Goal: Register for event/course

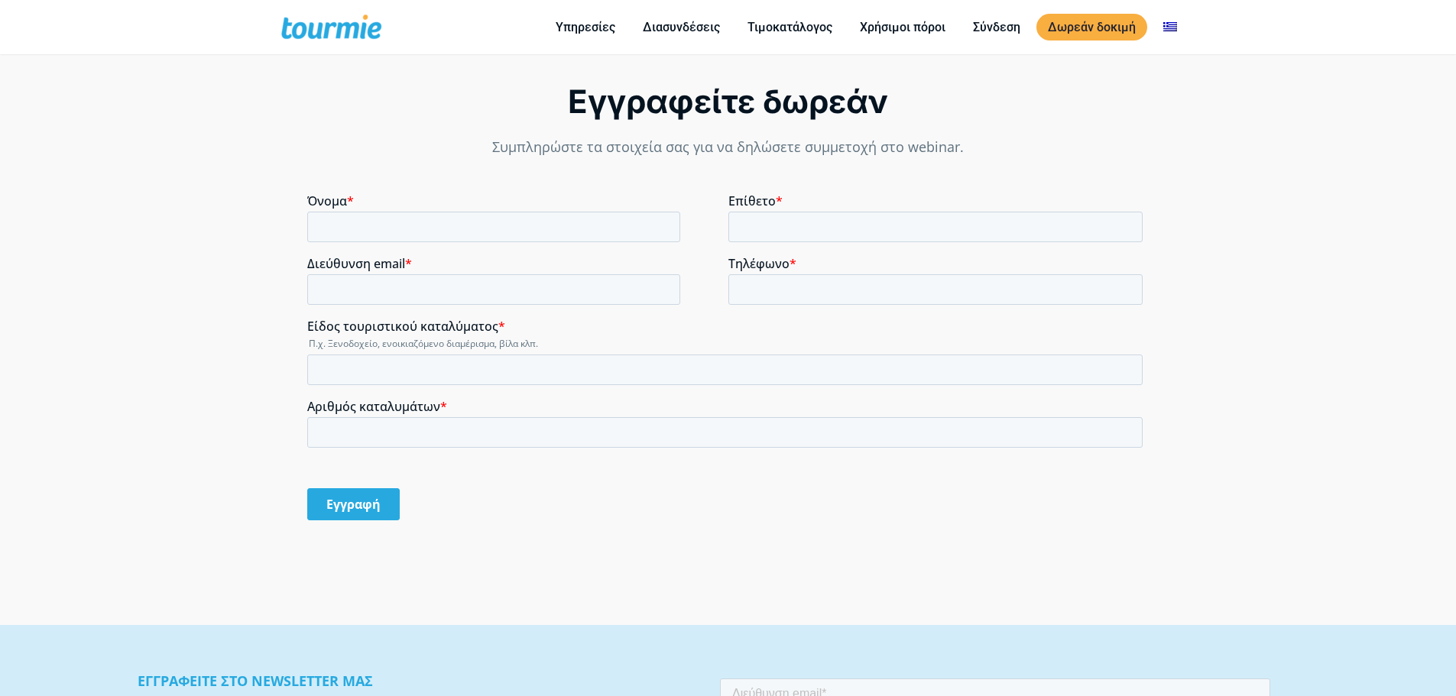
scroll to position [1195, 0]
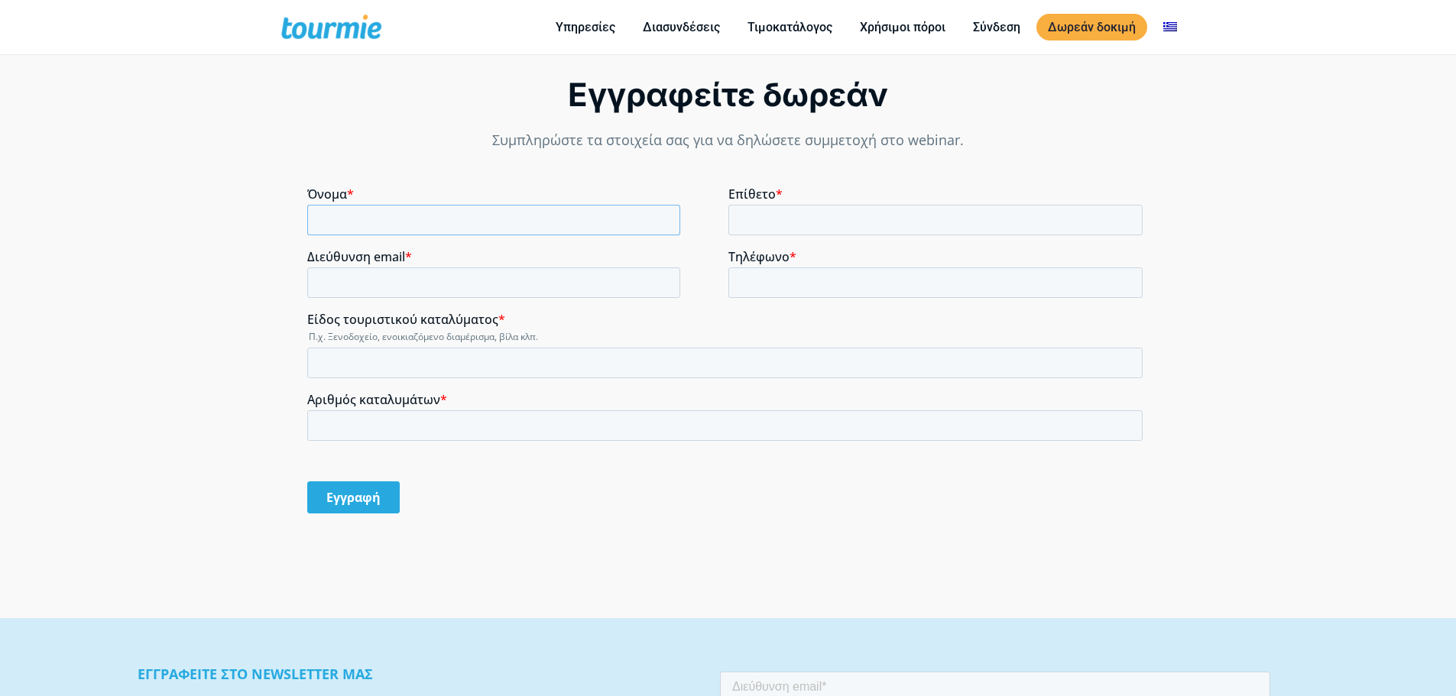
click at [472, 222] on input "Όνομα *" at bounding box center [493, 220] width 373 height 31
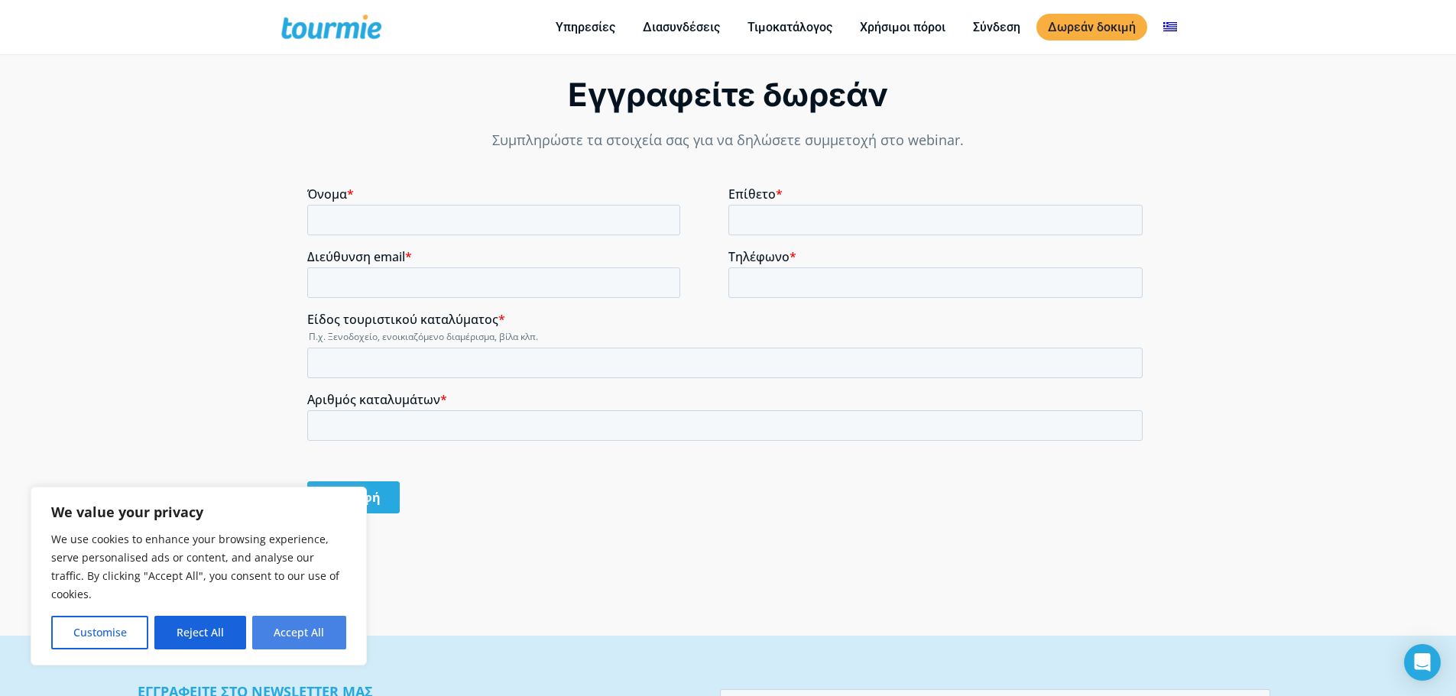
click at [322, 622] on button "Accept All" at bounding box center [299, 633] width 94 height 34
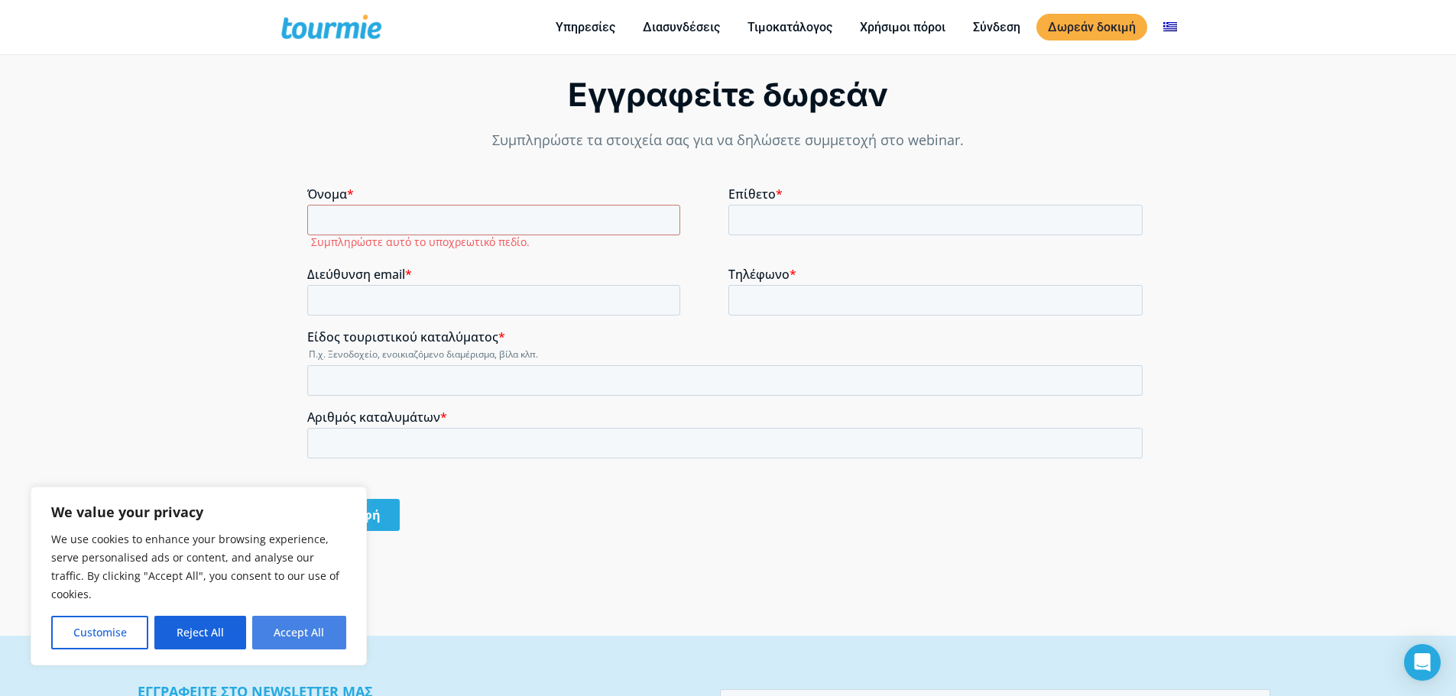
checkbox input "true"
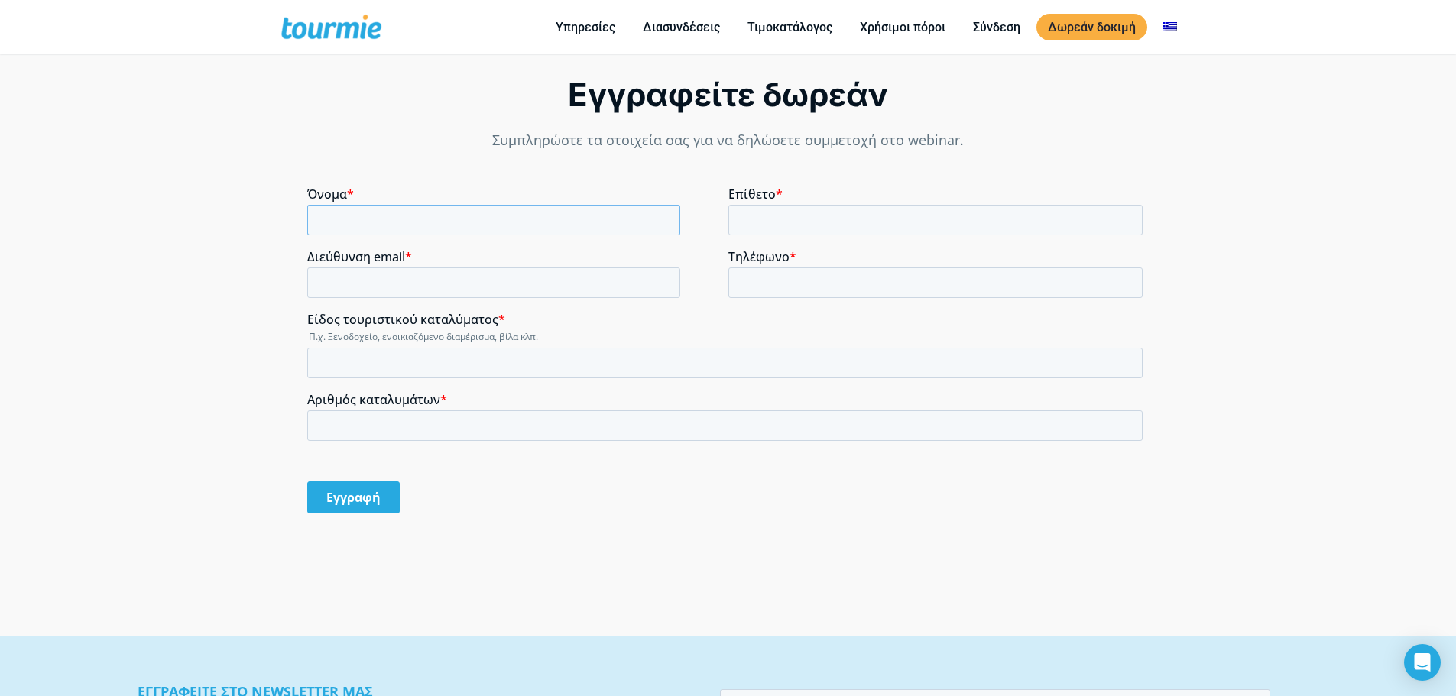
click at [377, 225] on input "Όνομα *" at bounding box center [493, 220] width 373 height 31
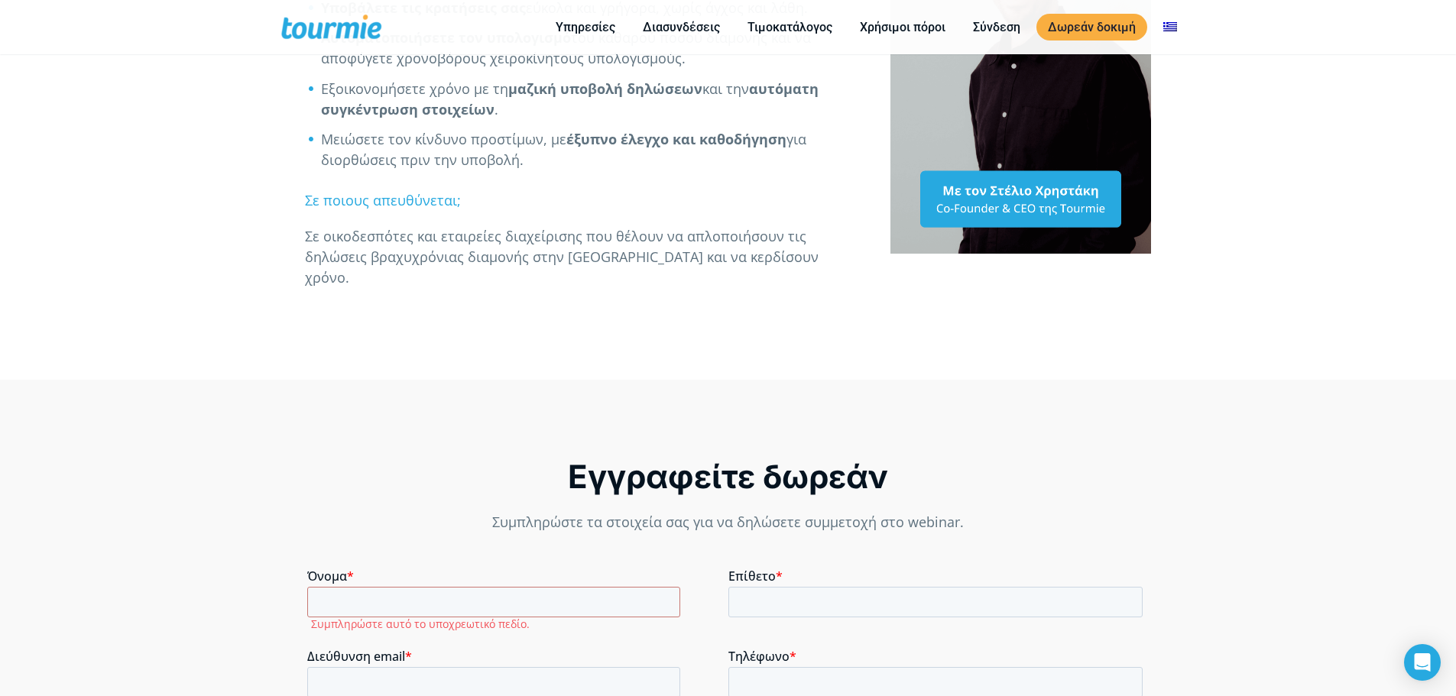
scroll to position [1138, 0]
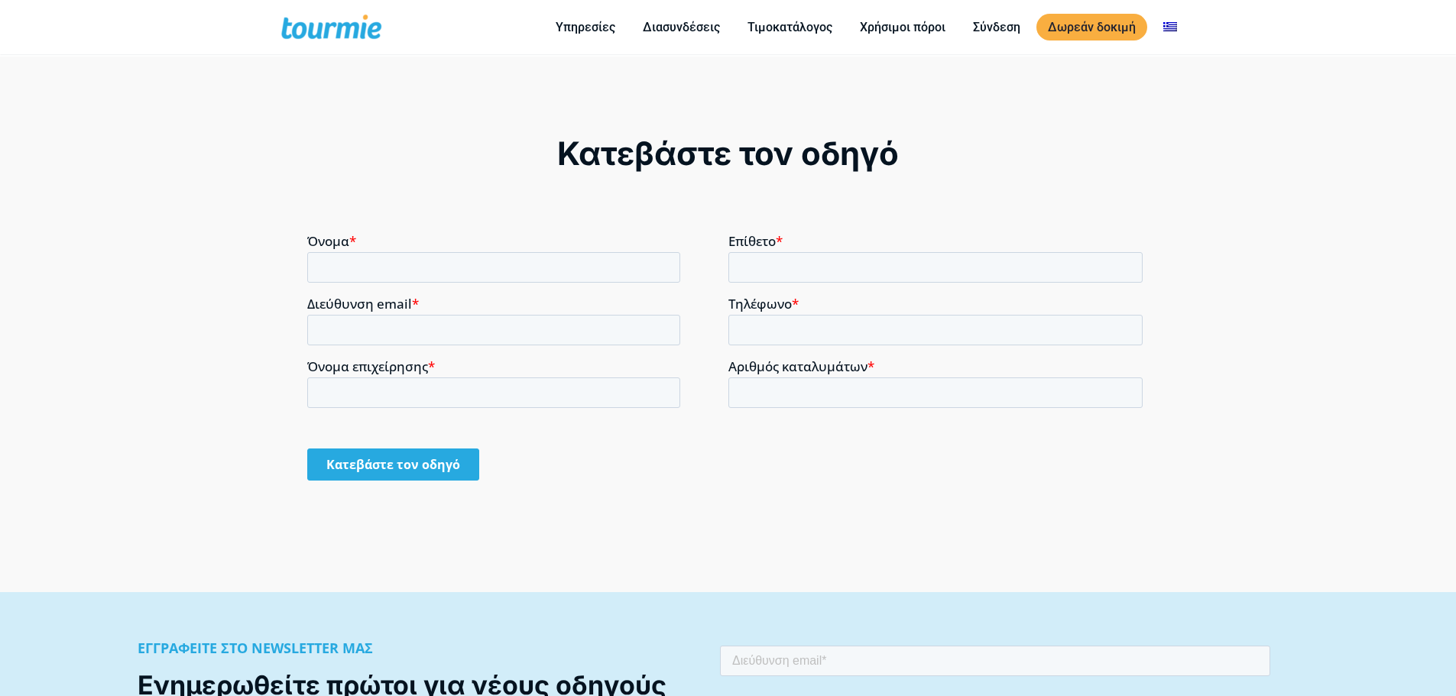
scroll to position [1255, 0]
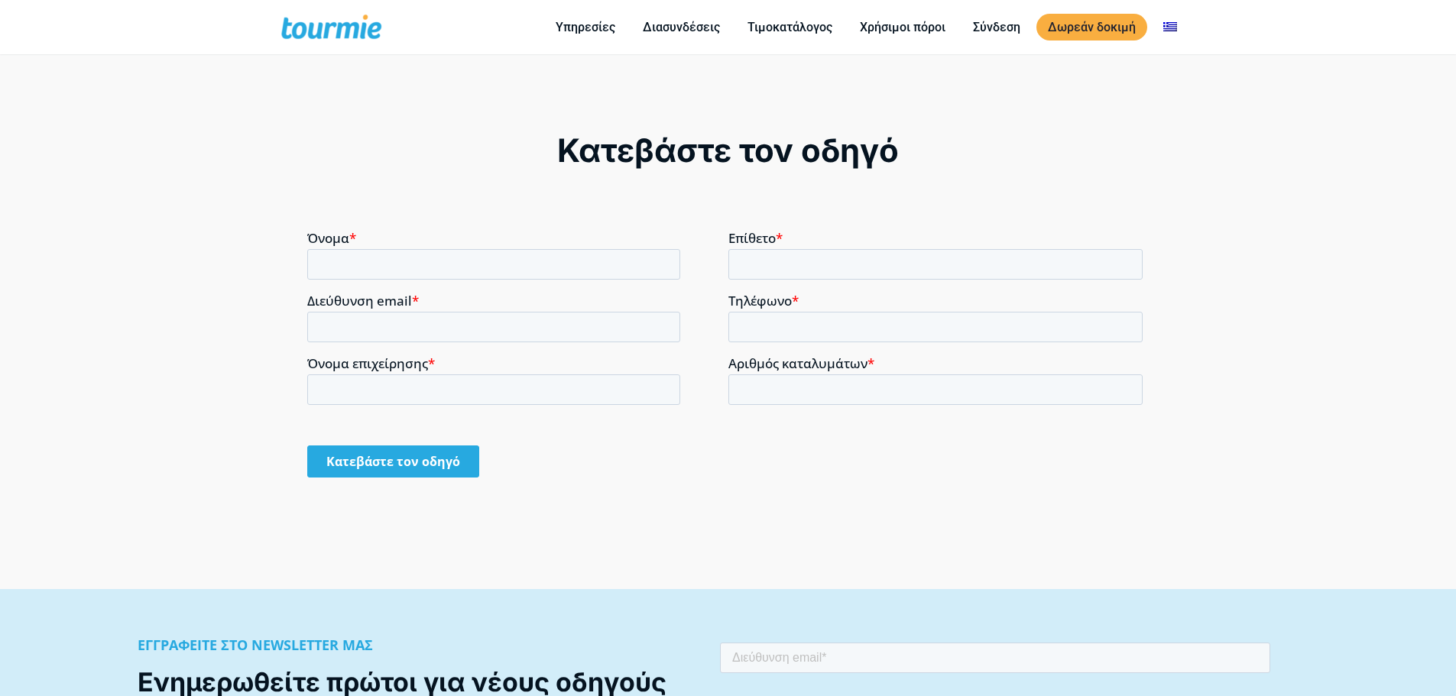
click at [472, 245] on div "Όνομα *" at bounding box center [517, 254] width 421 height 49
